Goal: Task Accomplishment & Management: Manage account settings

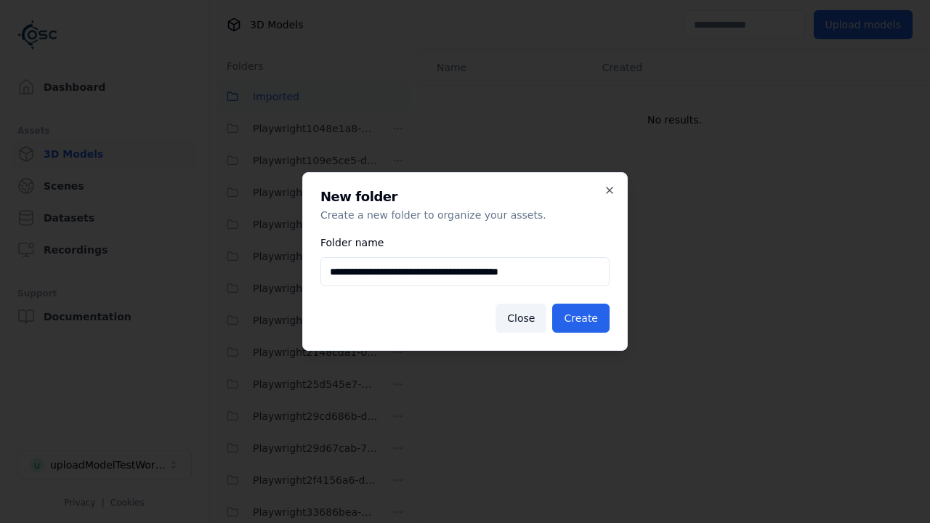
scroll to position [2334, 0]
type input "**********"
click at [583, 318] on button "Create" at bounding box center [580, 318] width 57 height 29
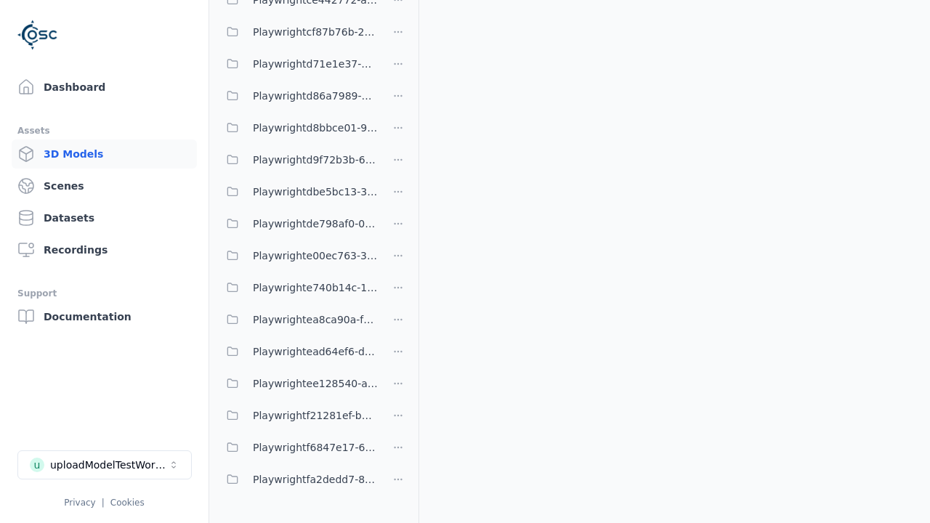
click at [298, 319] on span "Playwrightea8ca90a-f89e-4ea5-a4a5-ce513cb82dc1" at bounding box center [315, 319] width 125 height 17
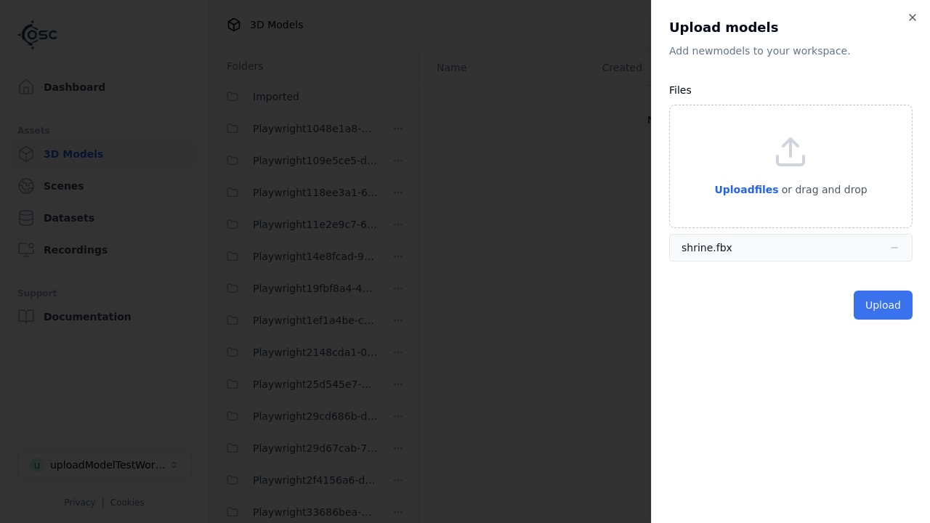
click at [884, 304] on button "Upload" at bounding box center [882, 305] width 59 height 29
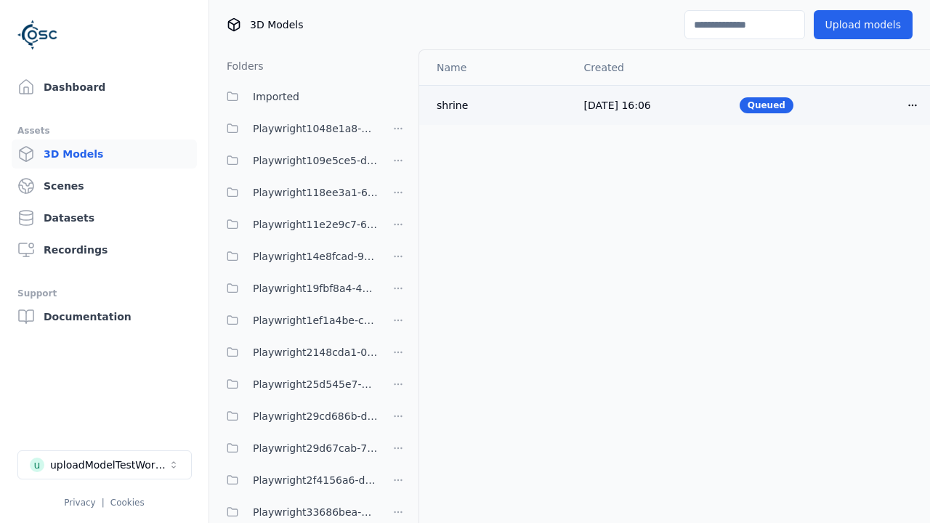
click at [912, 105] on html "Support Dashboard Assets 3D Models Scenes Datasets Recordings Support Documenta…" at bounding box center [465, 261] width 930 height 523
click at [880, 160] on div "Delete" at bounding box center [880, 160] width 86 height 23
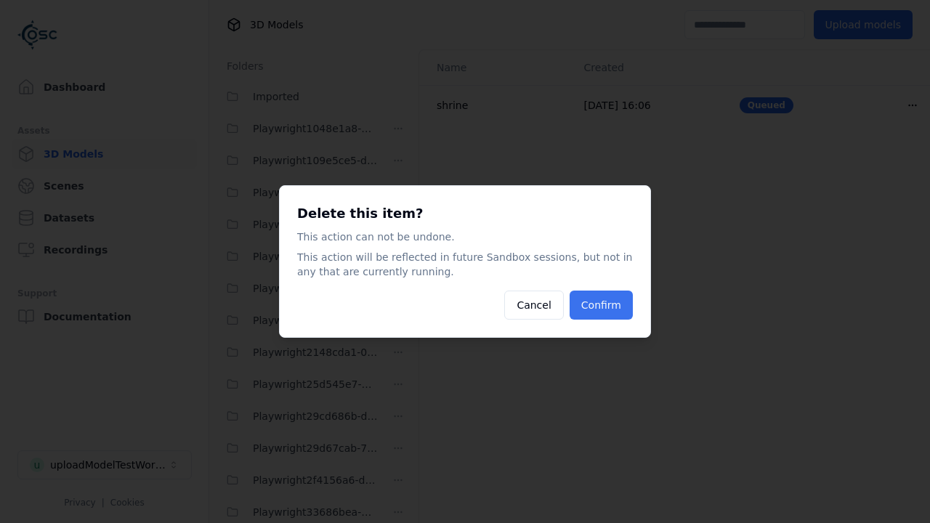
click at [603, 305] on button "Confirm" at bounding box center [600, 305] width 63 height 29
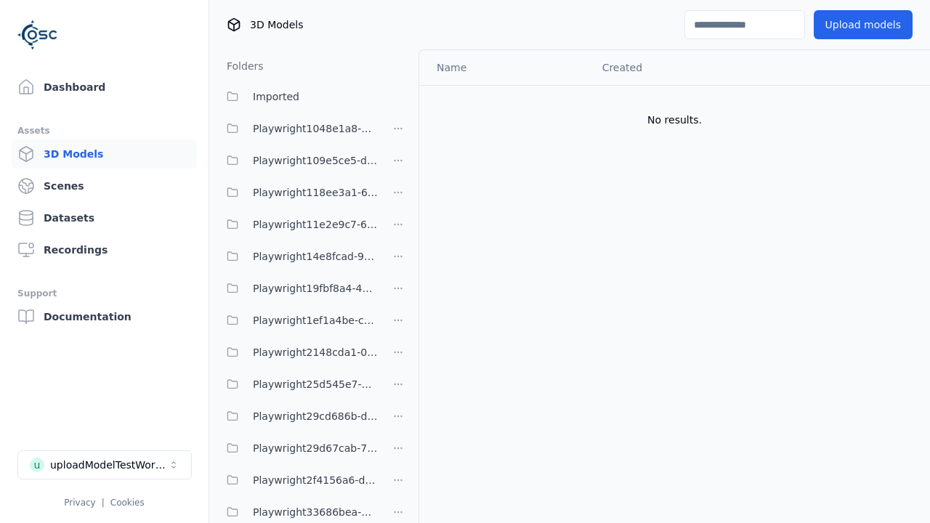
click at [398, 261] on html "Support Dashboard Assets 3D Models Scenes Datasets Recordings Support Documenta…" at bounding box center [465, 261] width 930 height 523
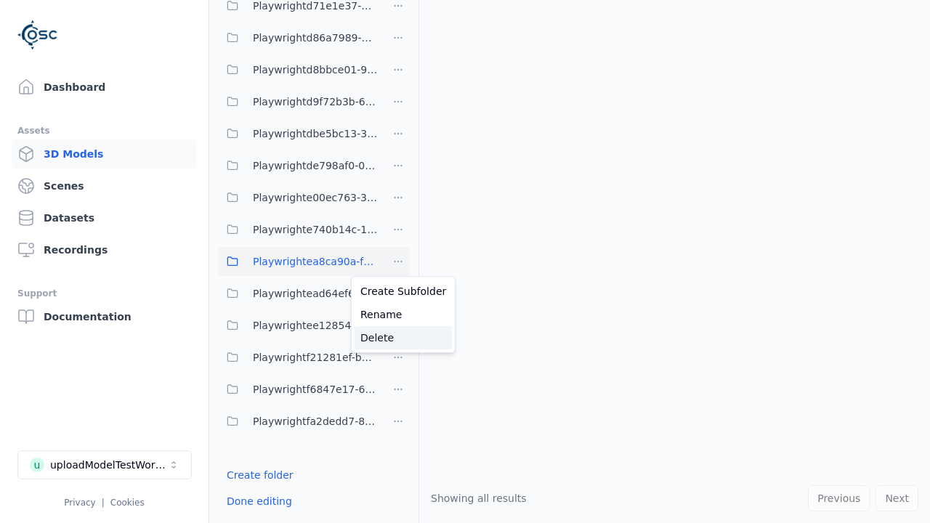
click at [397, 337] on div "Delete" at bounding box center [402, 337] width 97 height 23
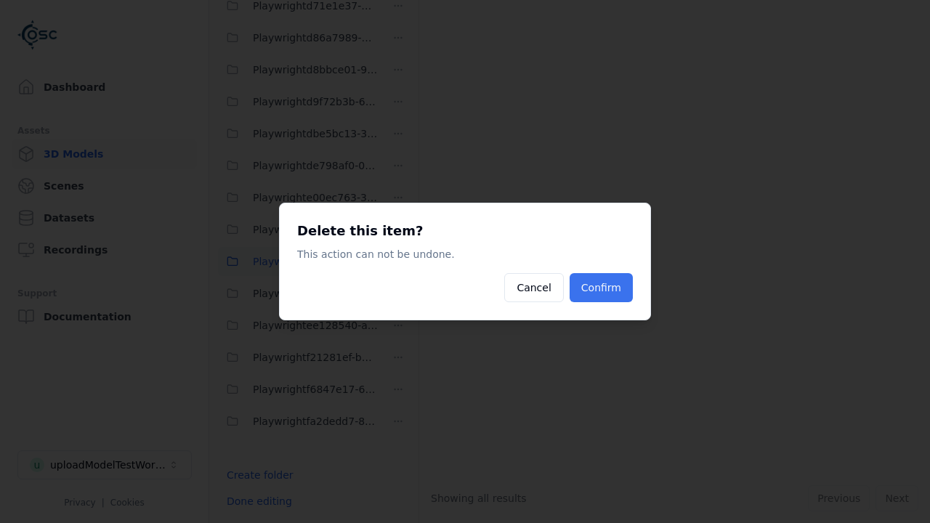
click at [603, 288] on button "Confirm" at bounding box center [600, 287] width 63 height 29
